Goal: Navigation & Orientation: Find specific page/section

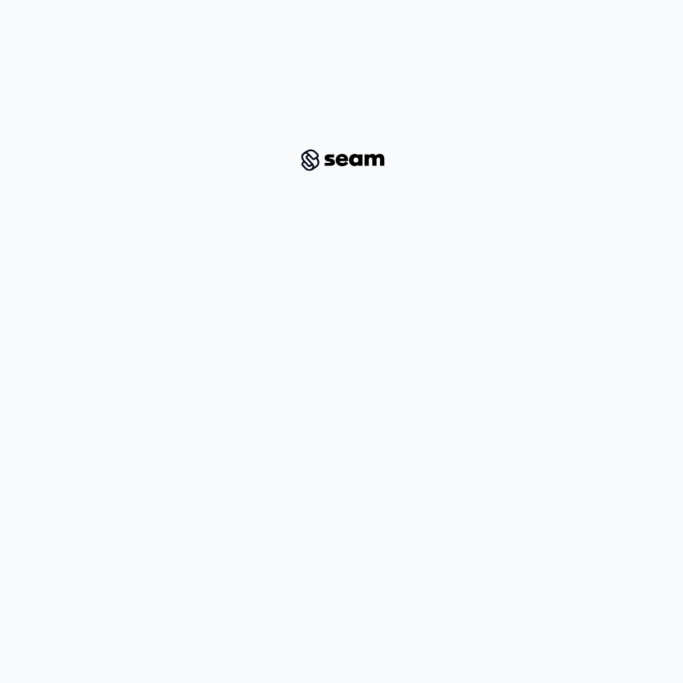
click at [28, 43] on div at bounding box center [341, 154] width 650 height 287
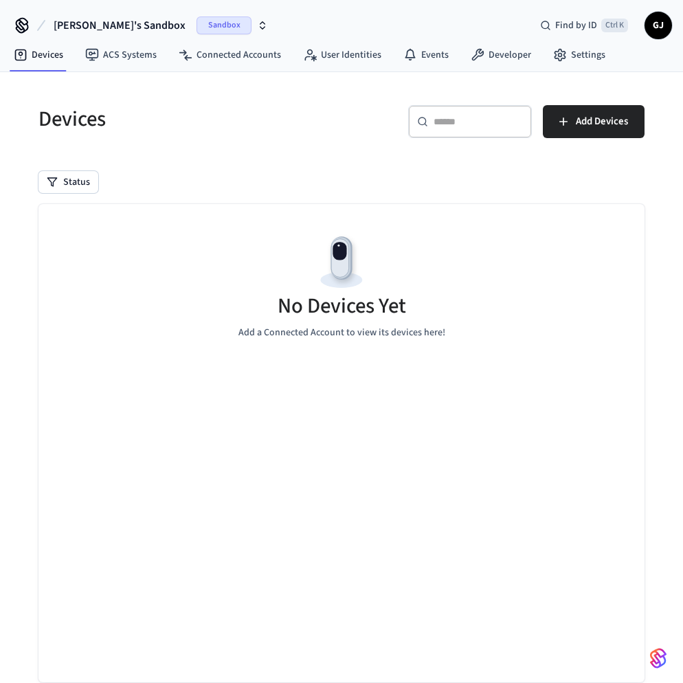
click at [288, 146] on div "Devices" at bounding box center [177, 119] width 311 height 60
